Goal: Task Accomplishment & Management: Complete application form

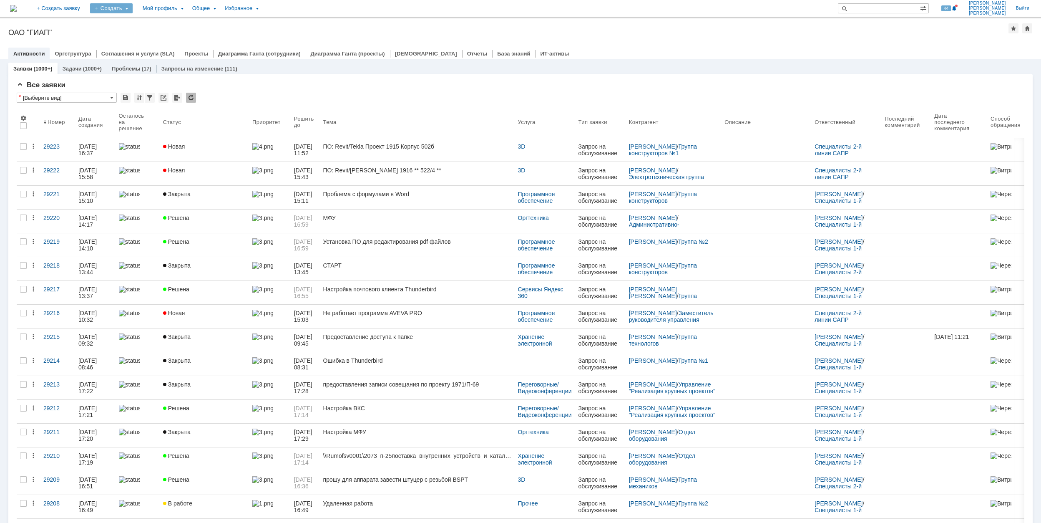
click at [133, 8] on div "Создать" at bounding box center [111, 8] width 43 height 10
click at [155, 52] on link "Заявка" at bounding box center [123, 52] width 63 height 10
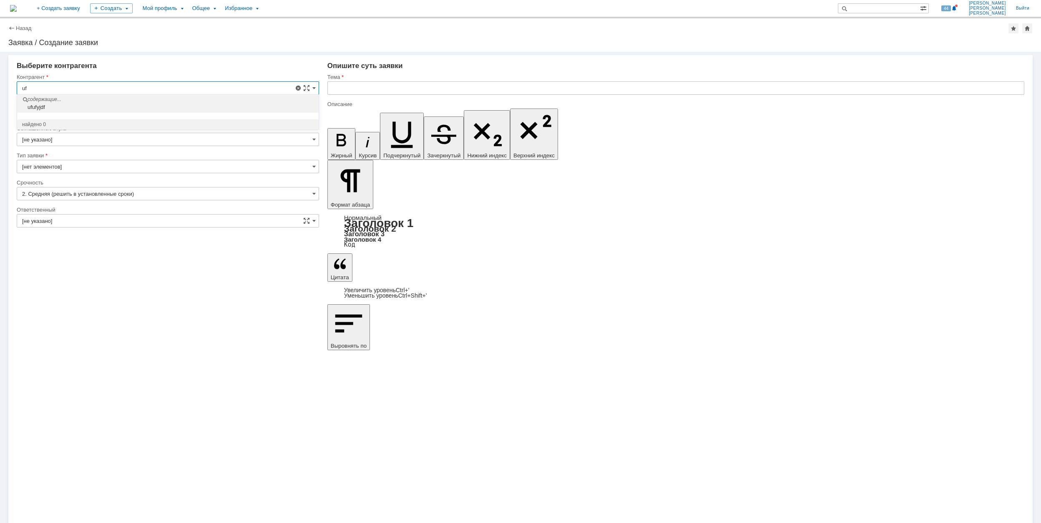
type input "u"
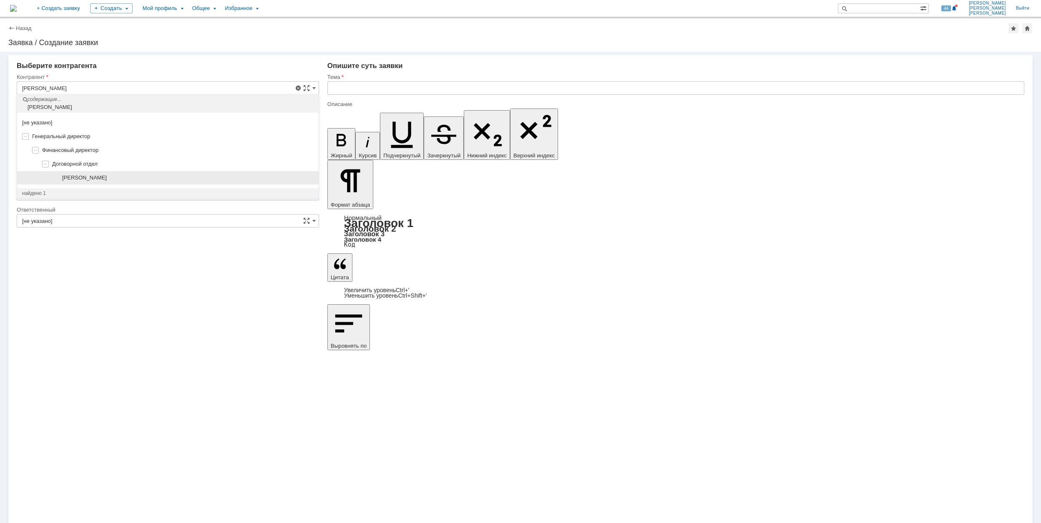
click at [174, 172] on div "[PERSON_NAME]" at bounding box center [168, 178] width 302 height 14
type input "[PERSON_NAME]"
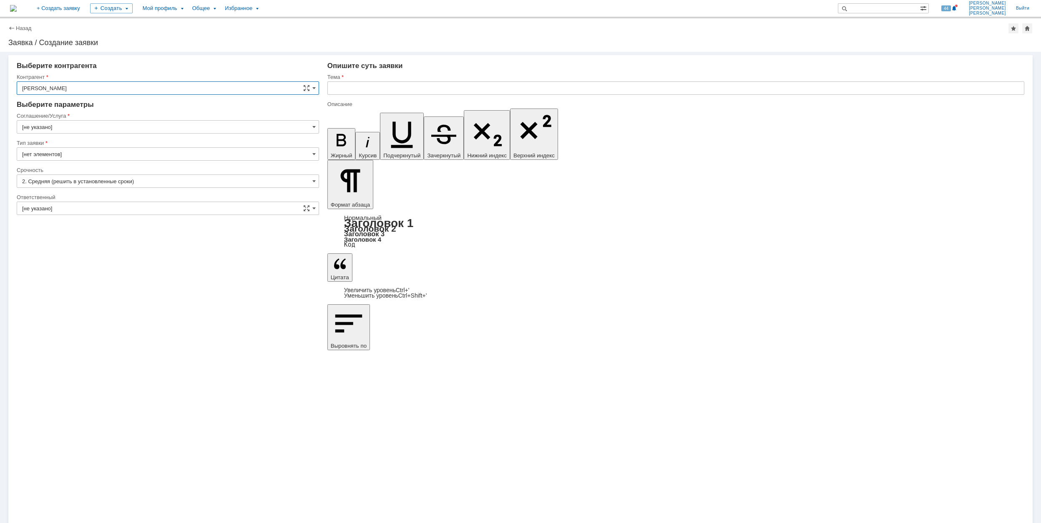
type input "Москва"
type input "[не указано]"
type input "2. Средняя (решить в установленные сроки)"
click at [174, 128] on input "Москва" at bounding box center [168, 126] width 302 height 13
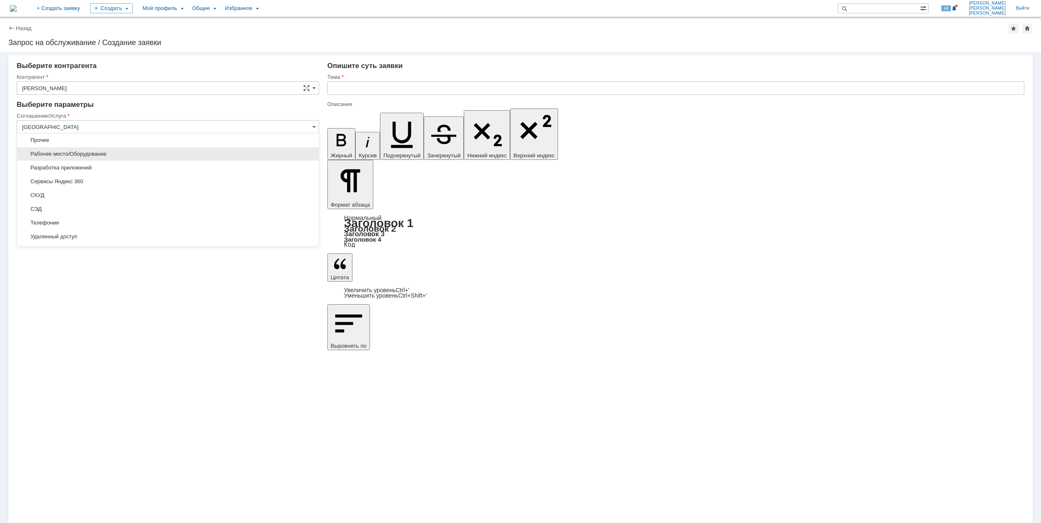
click at [110, 154] on span "Рабочее место/Оборудование" at bounding box center [168, 154] width 292 height 7
type input "Рабочее место/Оборудование"
click at [105, 177] on input "[не указано]" at bounding box center [168, 180] width 302 height 13
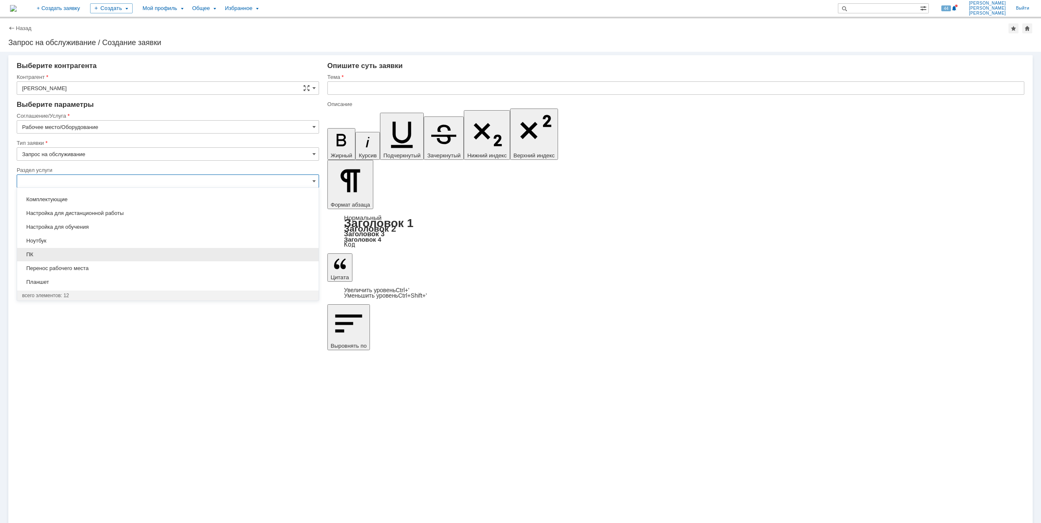
click at [101, 254] on span "ПК" at bounding box center [168, 254] width 292 height 7
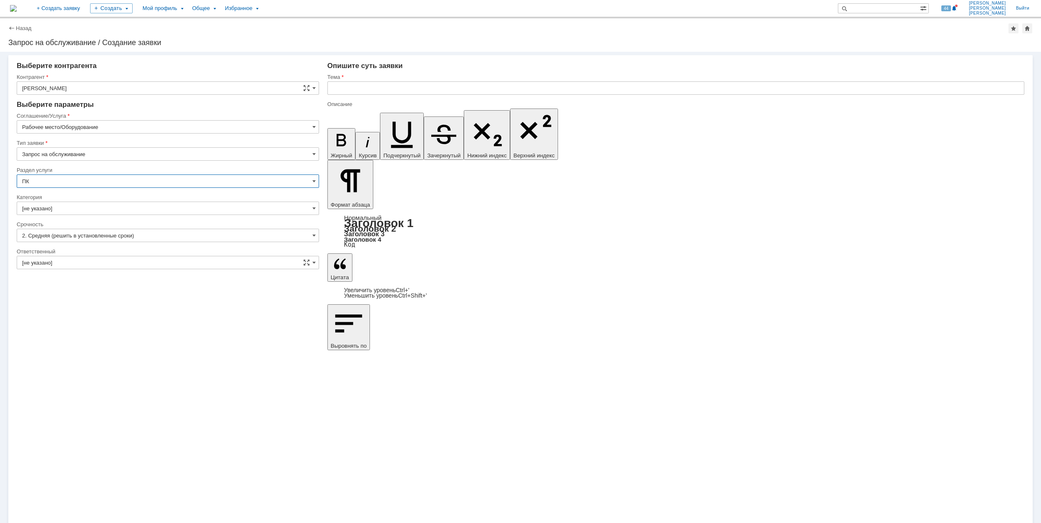
type input "ПК"
click at [104, 208] on input "[не указано]" at bounding box center [168, 208] width 302 height 13
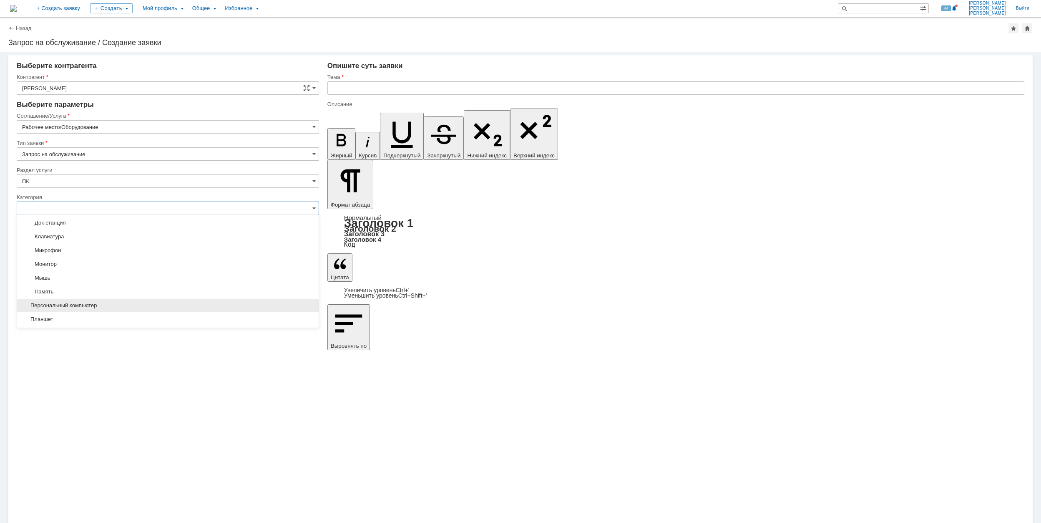
click at [151, 305] on span "Персональный компьютер" at bounding box center [168, 305] width 292 height 7
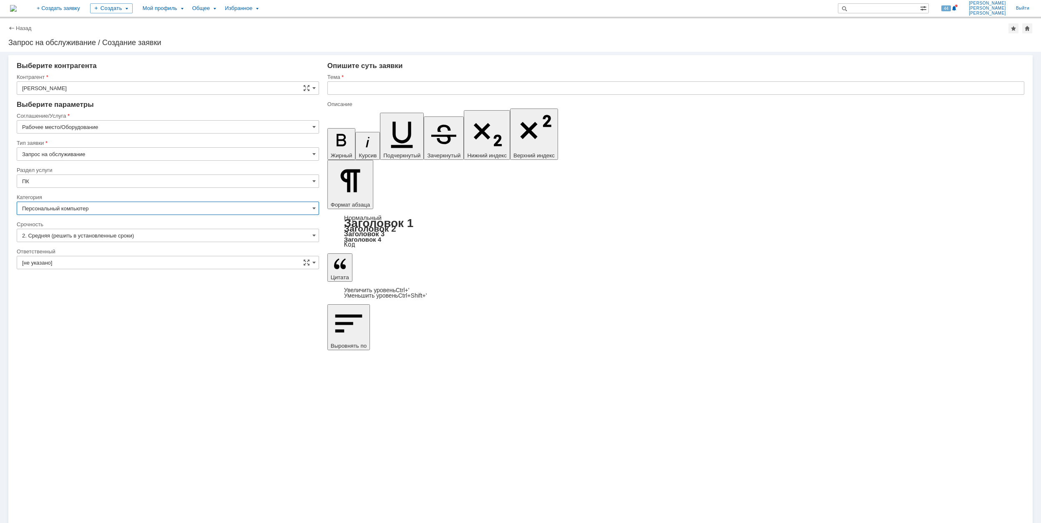
type input "Персональный компьютер"
click at [141, 262] on input "[не указано]" at bounding box center [168, 262] width 302 height 13
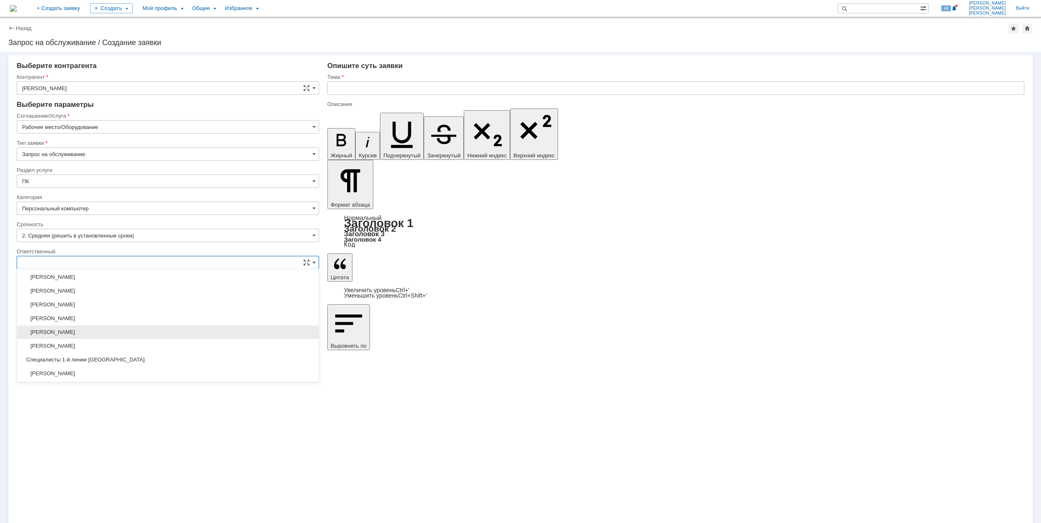
click at [154, 333] on span "[PERSON_NAME]" at bounding box center [168, 332] width 292 height 7
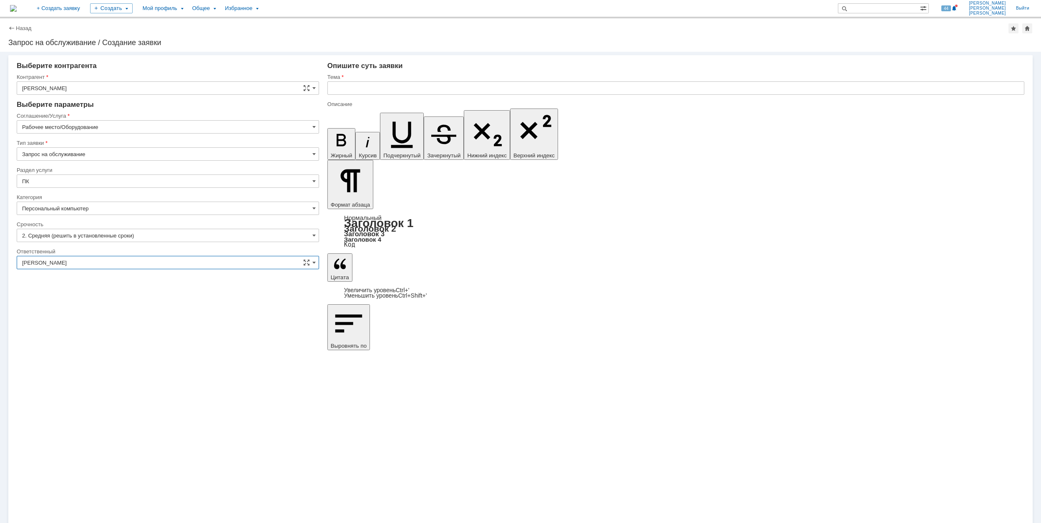
type input "[PERSON_NAME]"
click at [400, 87] on input "text" at bounding box center [676, 87] width 697 height 13
drag, startPoint x: 457, startPoint y: 89, endPoint x: 325, endPoint y: 92, distance: 131.9
type input "Нет подключения к рабочему компьютеру"
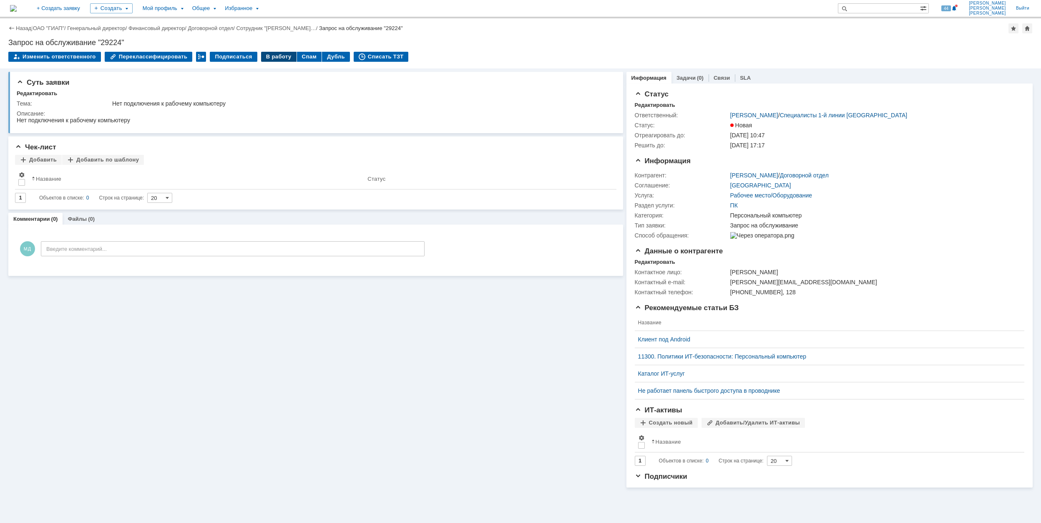
click at [271, 57] on div "В работу" at bounding box center [278, 57] width 35 height 10
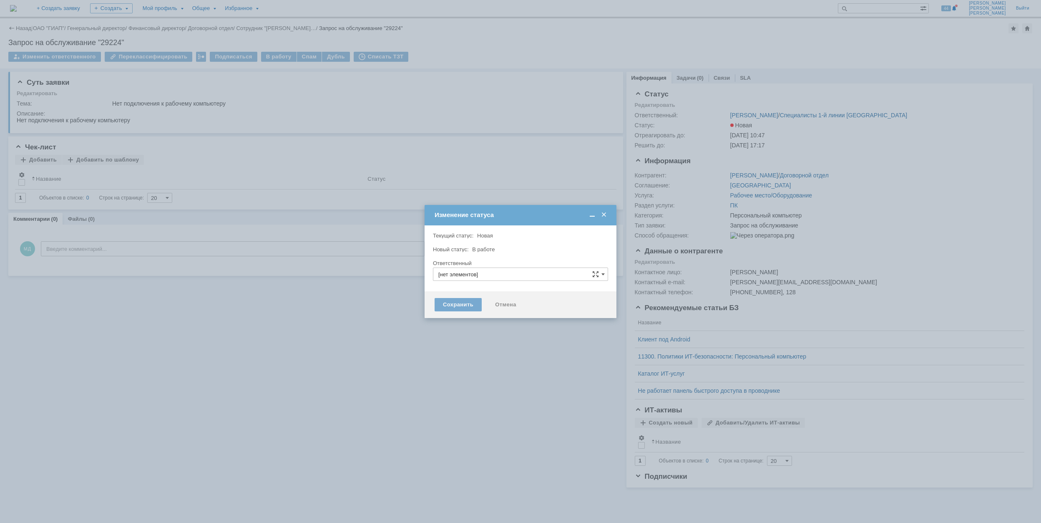
type input "[PERSON_NAME]"
type input "Персональный компьютер"
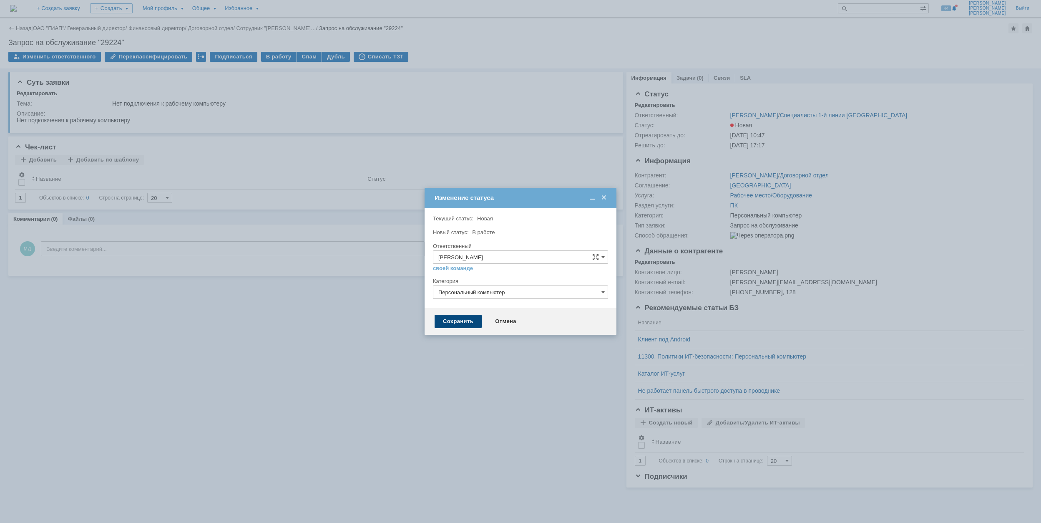
click at [467, 325] on div "Сохранить" at bounding box center [458, 321] width 47 height 13
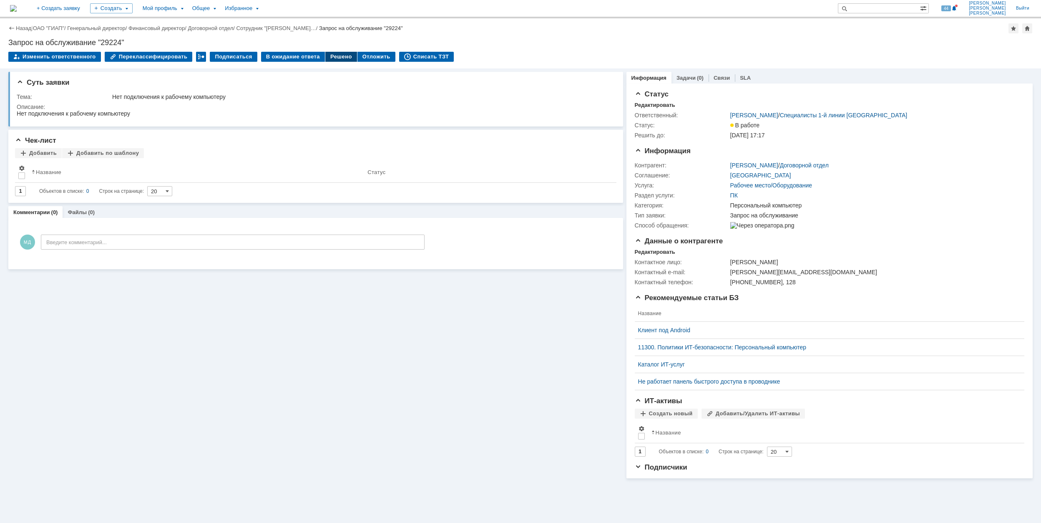
click at [330, 60] on div "Решено" at bounding box center [341, 57] width 32 height 10
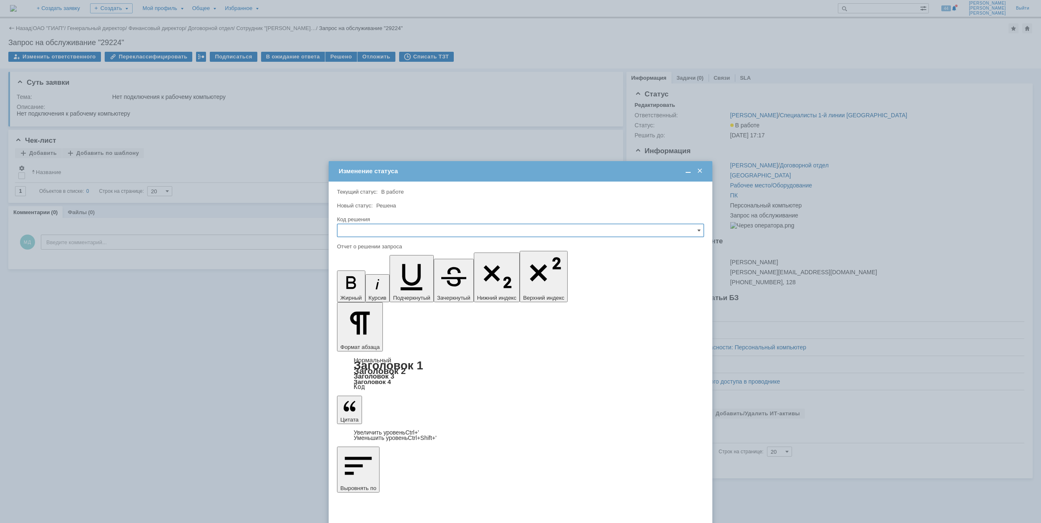
click at [388, 231] on input "text" at bounding box center [520, 230] width 367 height 13
click at [375, 284] on span "Решено" at bounding box center [521, 287] width 356 height 7
type input "Решено"
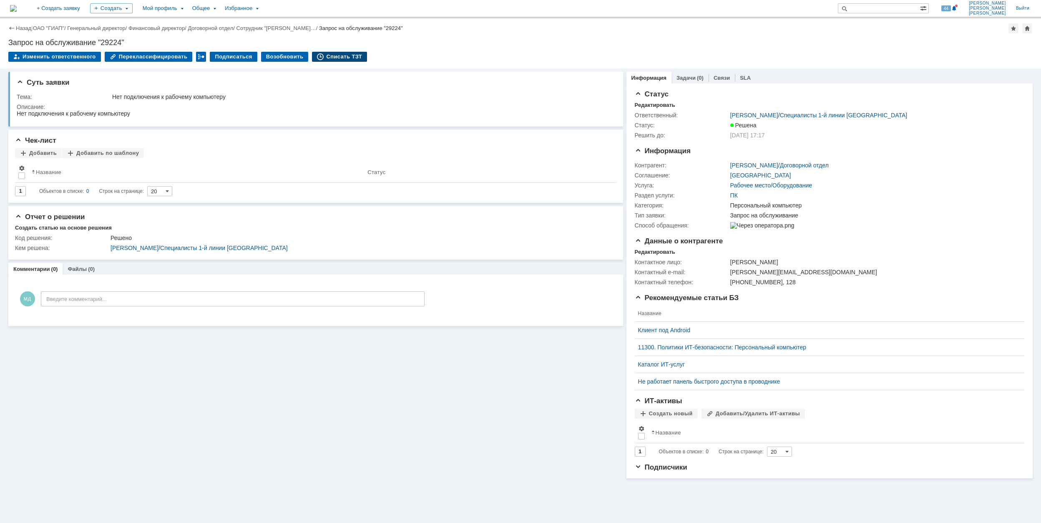
click at [337, 57] on div "Списать ТЗТ" at bounding box center [339, 57] width 55 height 10
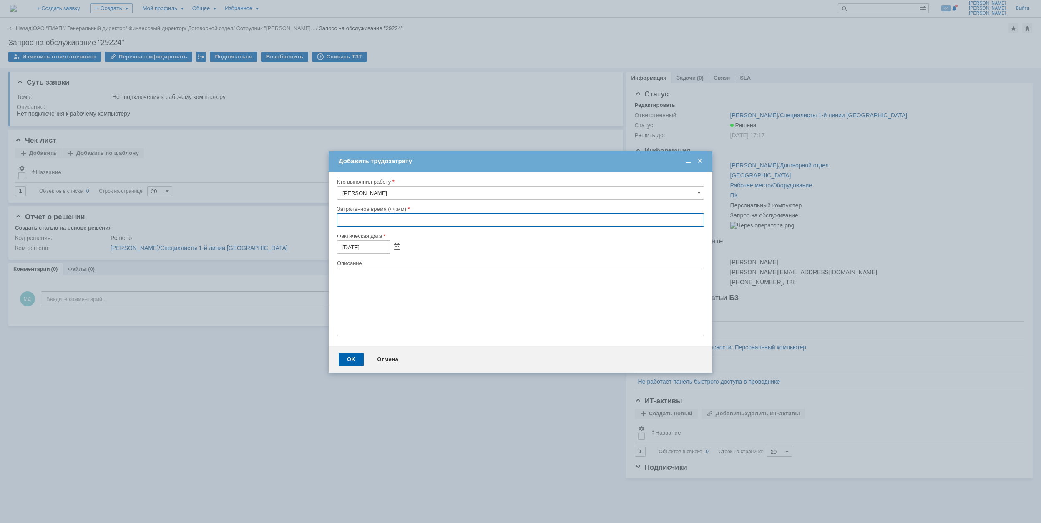
click at [339, 221] on input "text" at bounding box center [520, 219] width 367 height 13
type input "00:30"
click at [348, 353] on div "OK" at bounding box center [351, 359] width 25 height 13
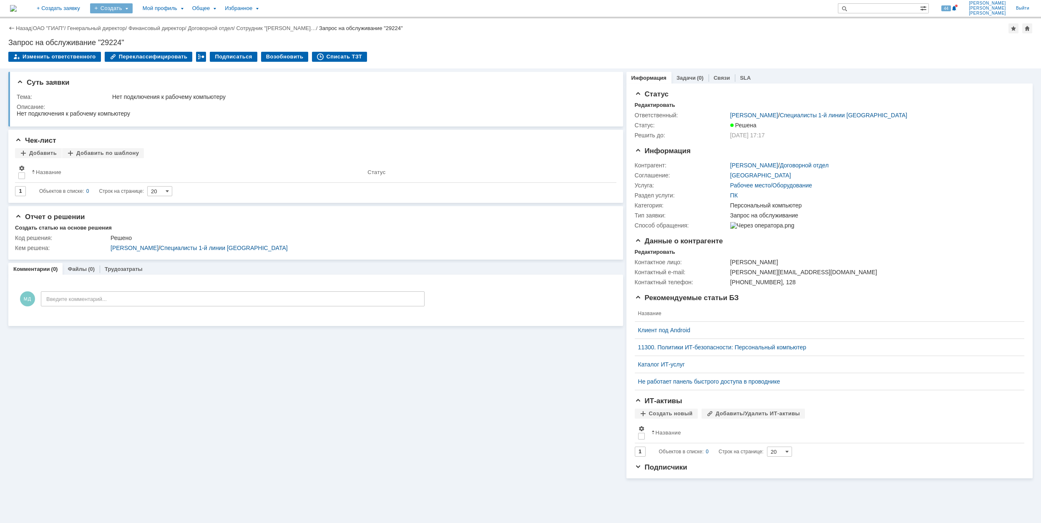
click at [133, 10] on div "Создать" at bounding box center [111, 8] width 43 height 10
click at [155, 49] on link "Заявка" at bounding box center [123, 52] width 63 height 10
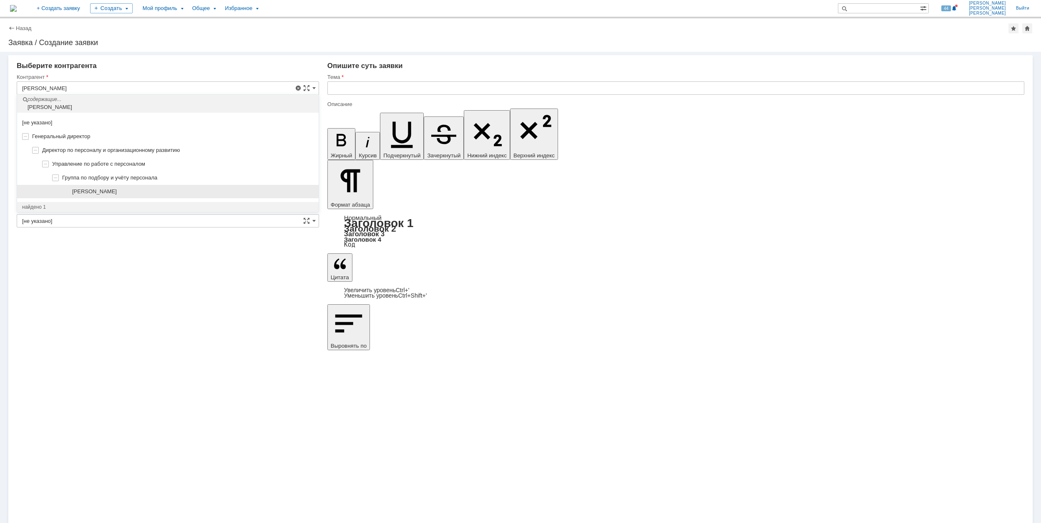
click at [138, 186] on div "[PERSON_NAME]" at bounding box center [168, 192] width 302 height 14
type input "[PERSON_NAME]"
type input "Москва"
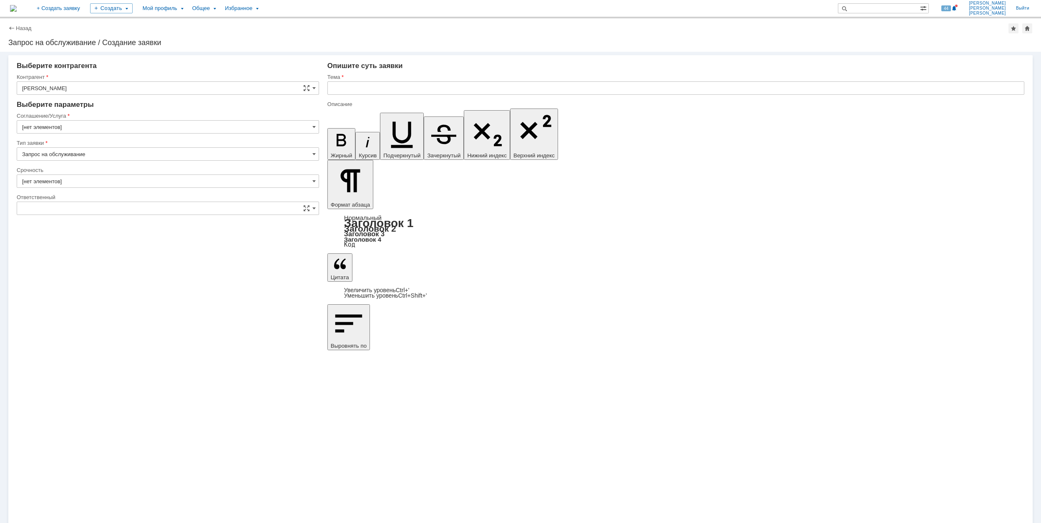
type input "2. Средняя (решить в установленные сроки)"
type input "[не указано]"
click at [146, 129] on input "Москва" at bounding box center [168, 126] width 302 height 13
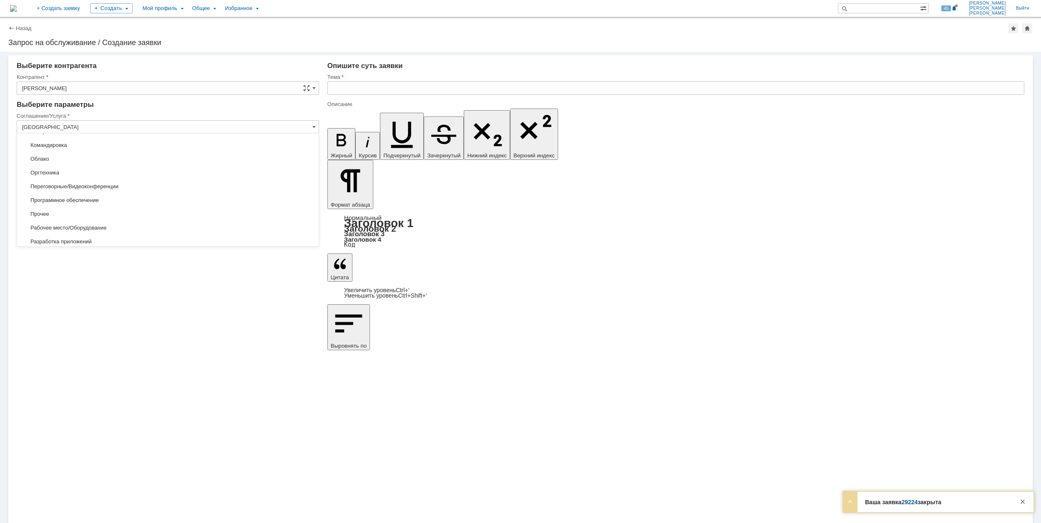
click at [152, 186] on span "Переговорные/Видеоконференции" at bounding box center [168, 186] width 292 height 7
type input "Переговорные/Видеоконференции"
click at [126, 179] on input "[не указано]" at bounding box center [168, 180] width 302 height 13
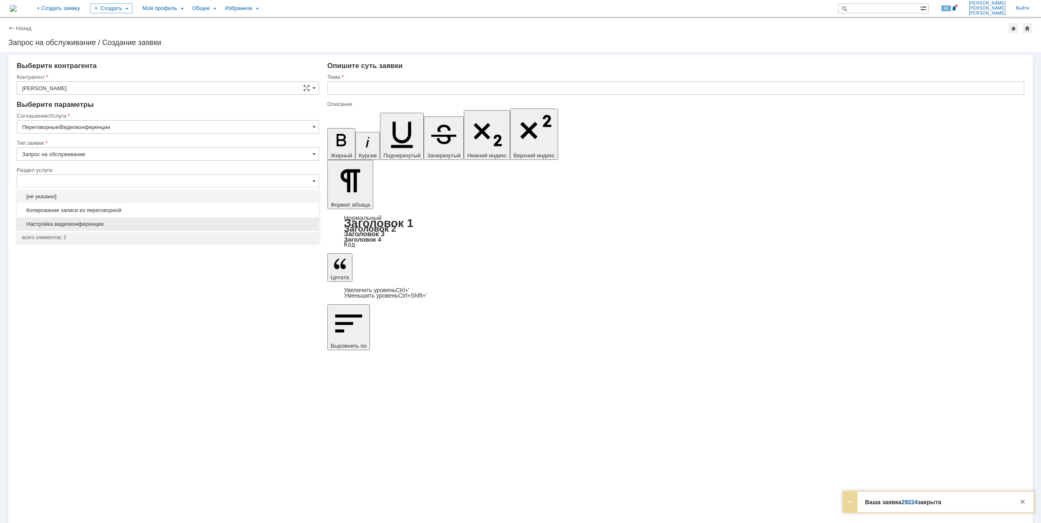
click at [172, 224] on span "Настройка видеоконференции" at bounding box center [168, 224] width 292 height 7
type input "Настройка видеоконференции"
click at [139, 233] on input "[не указано]" at bounding box center [168, 235] width 302 height 13
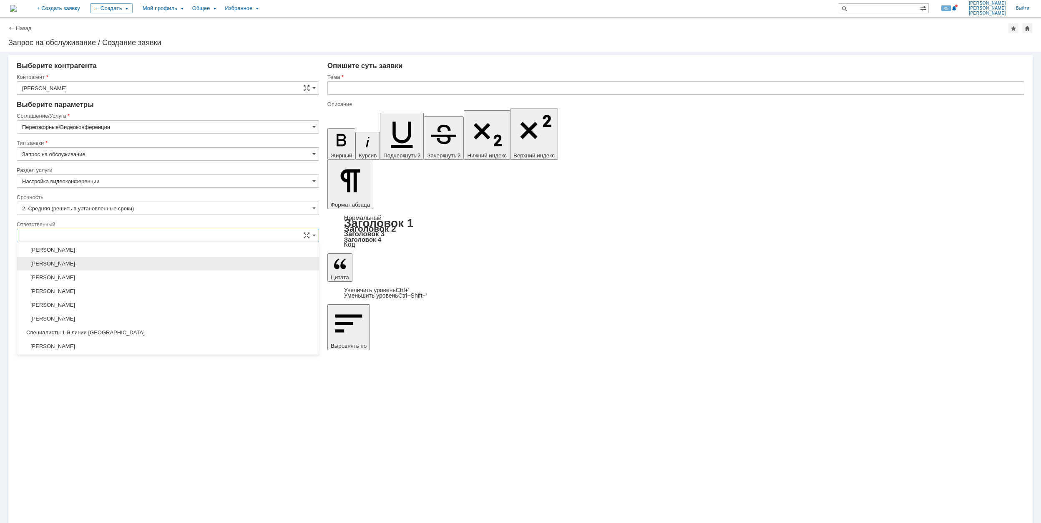
scroll to position [359, 0]
click at [141, 253] on span "[PERSON_NAME]" at bounding box center [168, 249] width 292 height 7
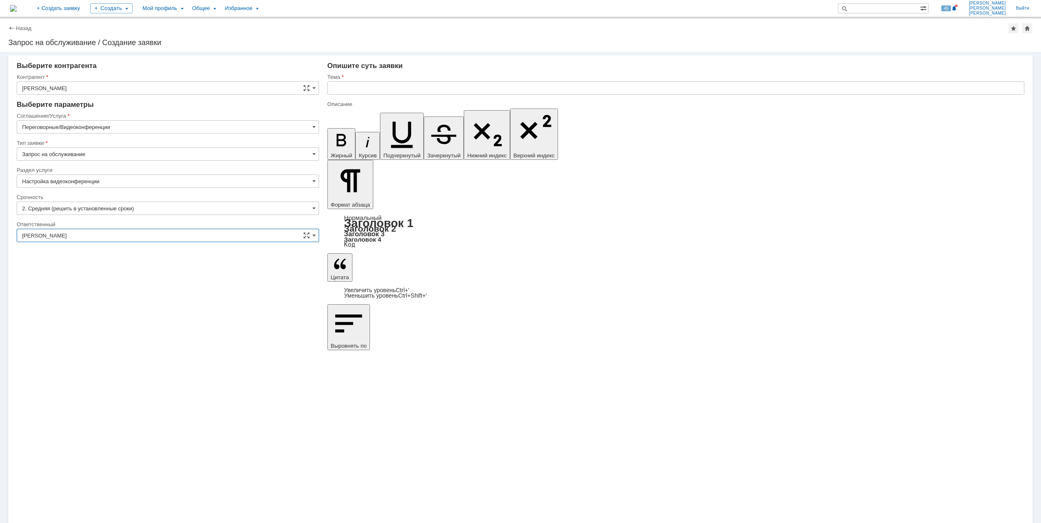
type input "[PERSON_NAME]"
drag, startPoint x: 424, startPoint y: 89, endPoint x: 426, endPoint y: 79, distance: 9.7
click at [424, 88] on input "text" at bounding box center [676, 87] width 697 height 13
drag, startPoint x: 422, startPoint y: 87, endPoint x: 333, endPoint y: 85, distance: 89.3
click at [333, 85] on input "Настроить ВКС в [GEOGRAPHIC_DATA]" at bounding box center [676, 87] width 697 height 13
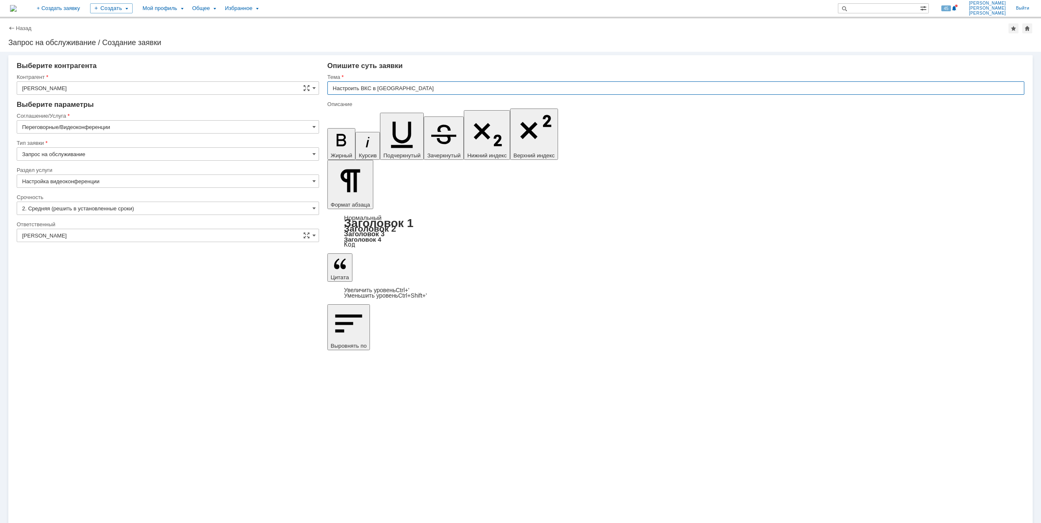
type input "Настроить ВКС в [GEOGRAPHIC_DATA]"
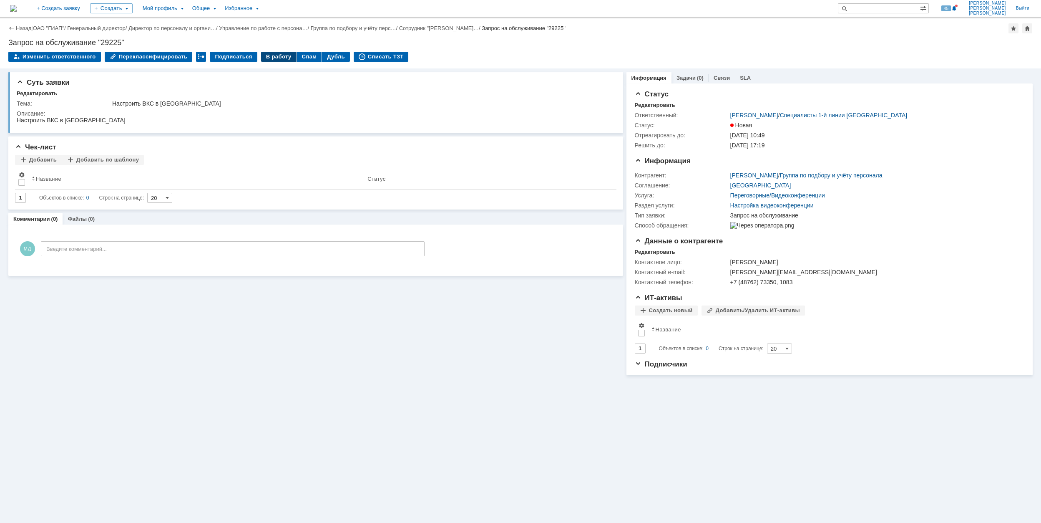
click at [269, 58] on div "В работу" at bounding box center [278, 57] width 35 height 10
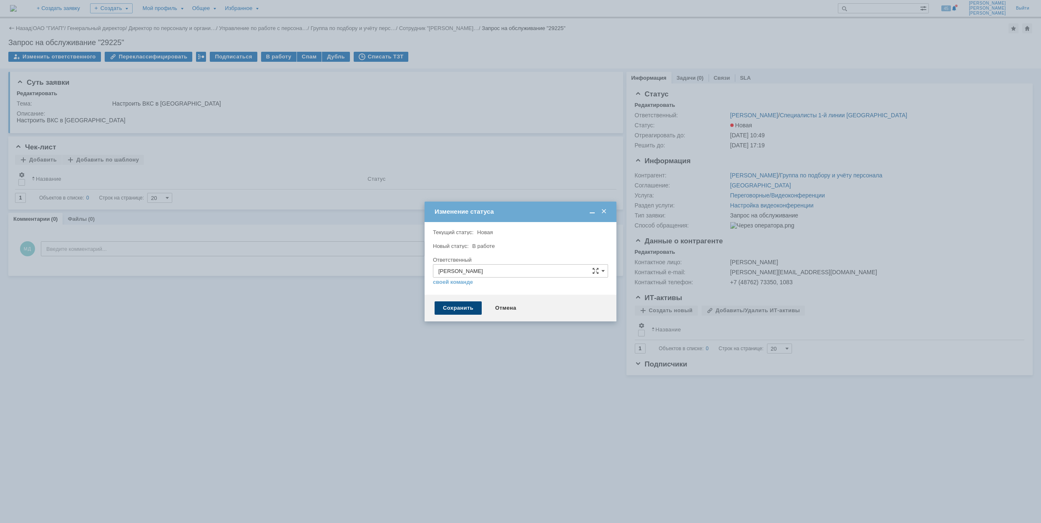
click at [466, 308] on div "Сохранить" at bounding box center [458, 307] width 47 height 13
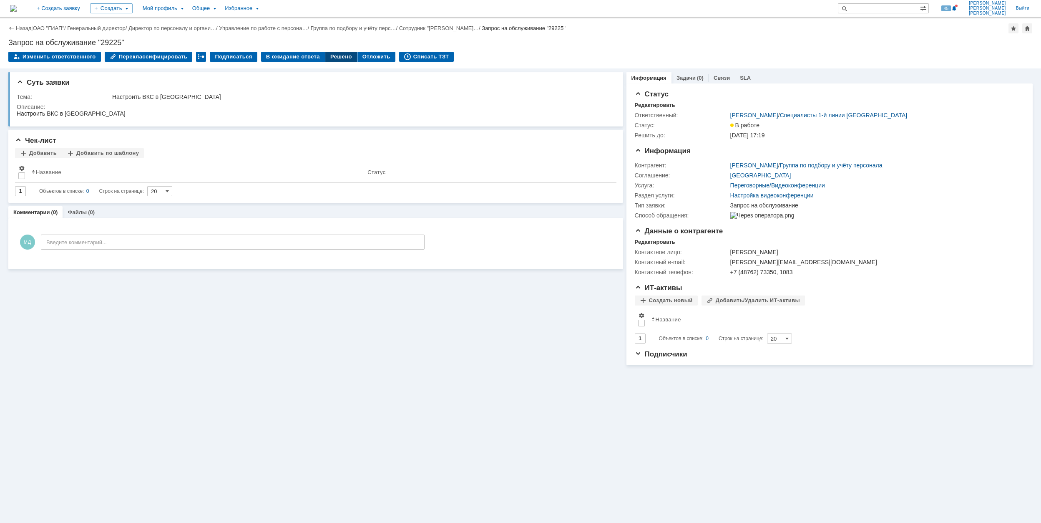
click at [331, 57] on div "Решено" at bounding box center [341, 57] width 32 height 10
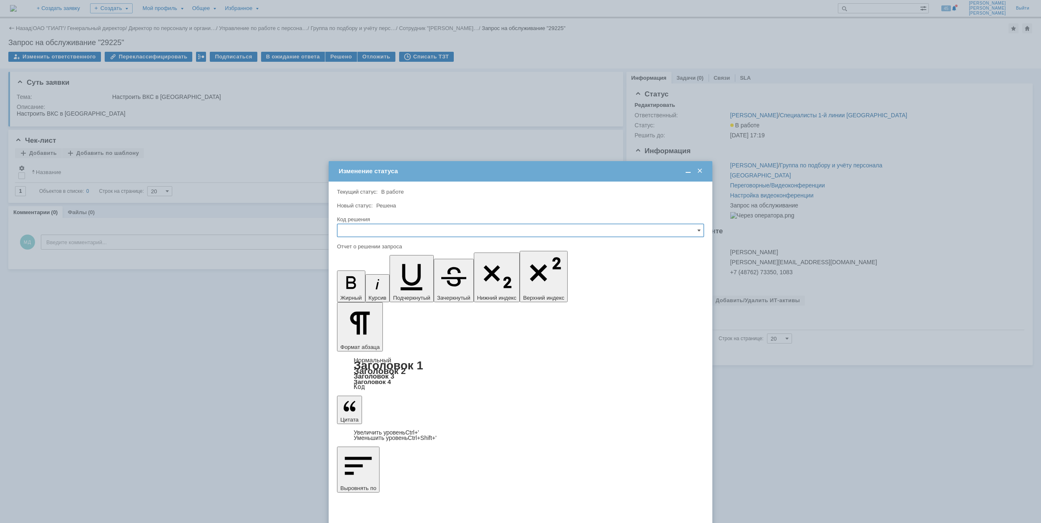
click at [478, 232] on input "text" at bounding box center [520, 230] width 367 height 13
click at [399, 284] on div "Решено" at bounding box center [521, 286] width 366 height 13
type input "Решено"
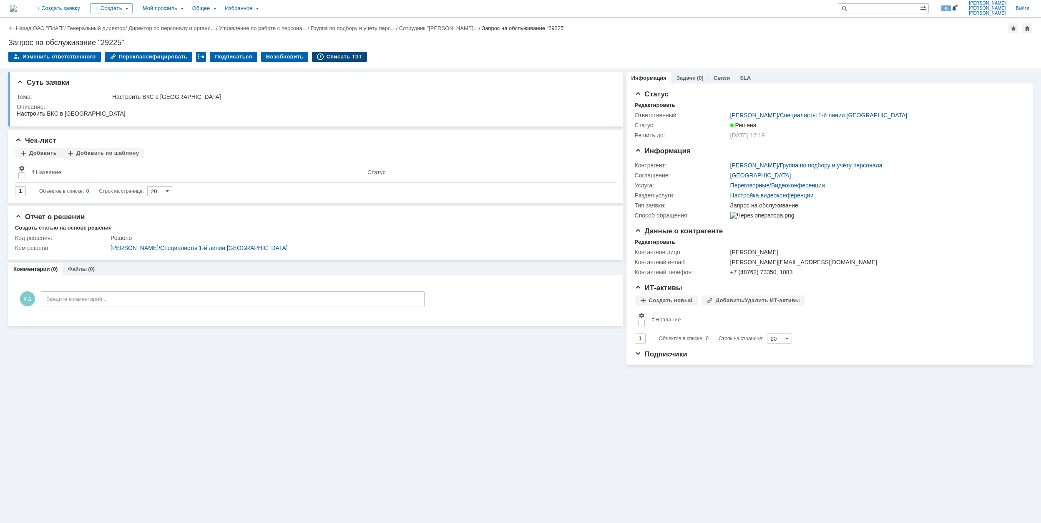
click at [348, 58] on div "Списать ТЗТ" at bounding box center [339, 57] width 55 height 10
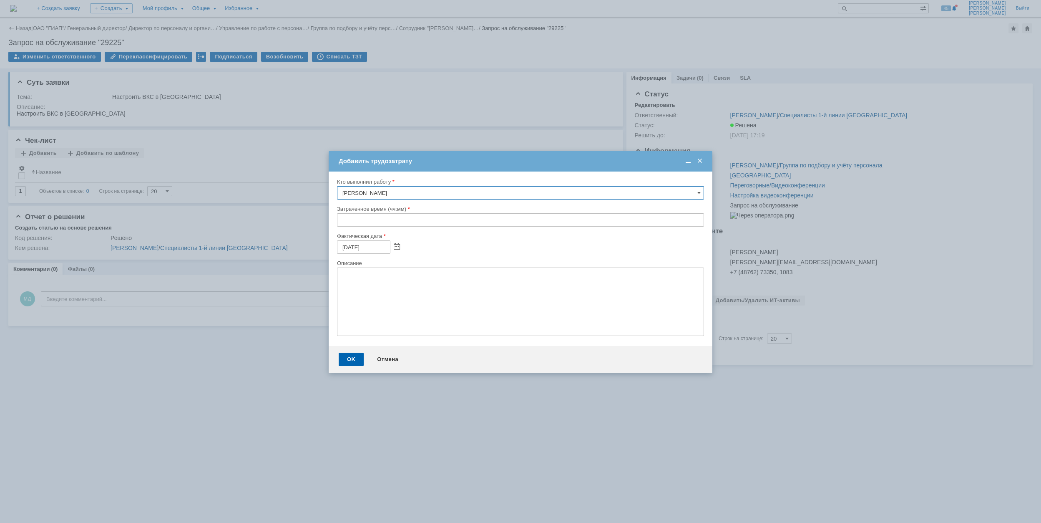
click at [337, 223] on input "text" at bounding box center [520, 219] width 367 height 13
type input "00:30"
click at [354, 363] on div "OK" at bounding box center [351, 359] width 25 height 13
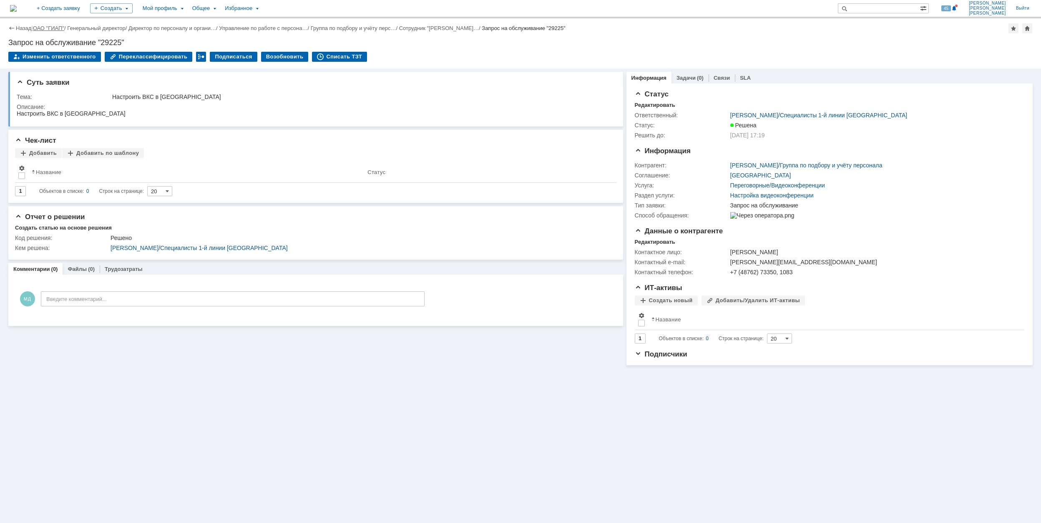
click at [57, 25] on link "ОАО "ГИАП"" at bounding box center [48, 28] width 31 height 6
